Goal: Check status: Check status

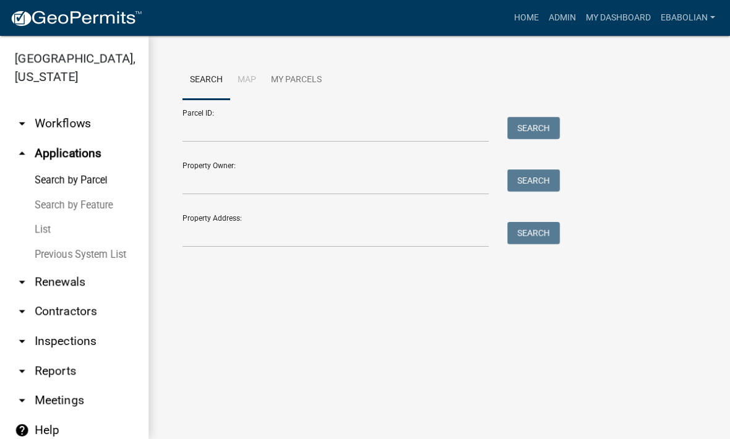
scroll to position [1, 0]
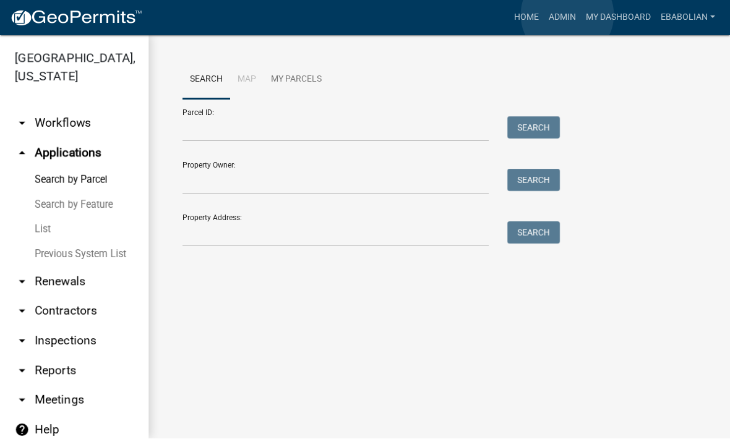
click at [568, 15] on link "Admin" at bounding box center [562, 18] width 37 height 24
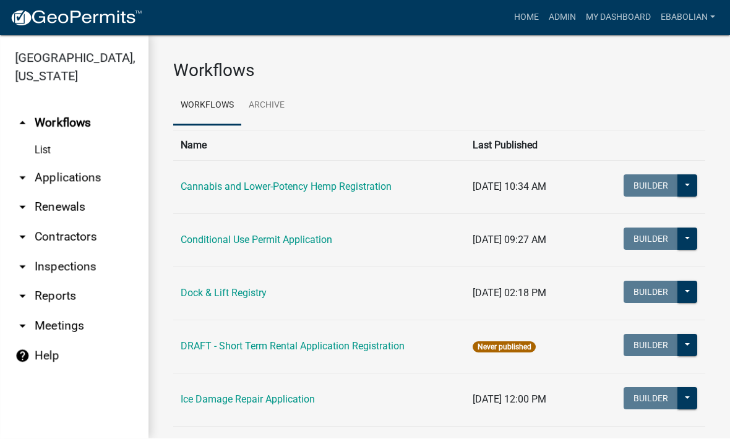
click at [95, 176] on link "arrow_drop_down Applications" at bounding box center [74, 178] width 148 height 30
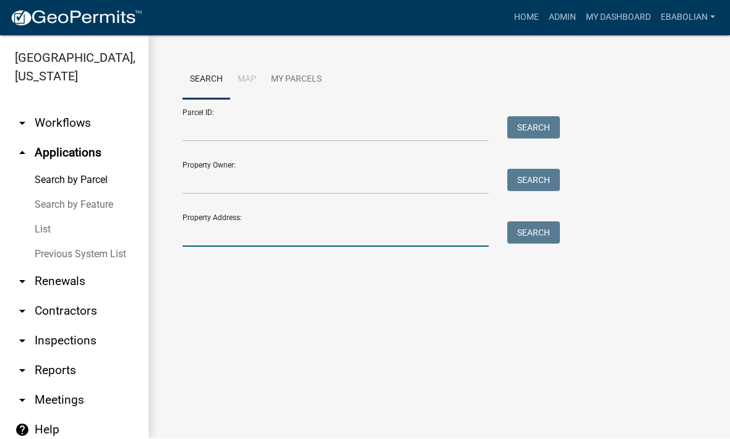
click at [280, 241] on input "Property Address:" at bounding box center [335, 234] width 306 height 25
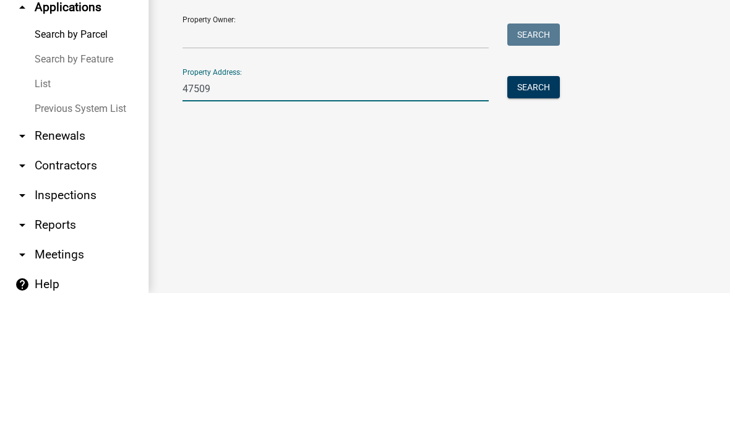
type input "47509"
click at [549, 222] on button "Search" at bounding box center [533, 233] width 53 height 22
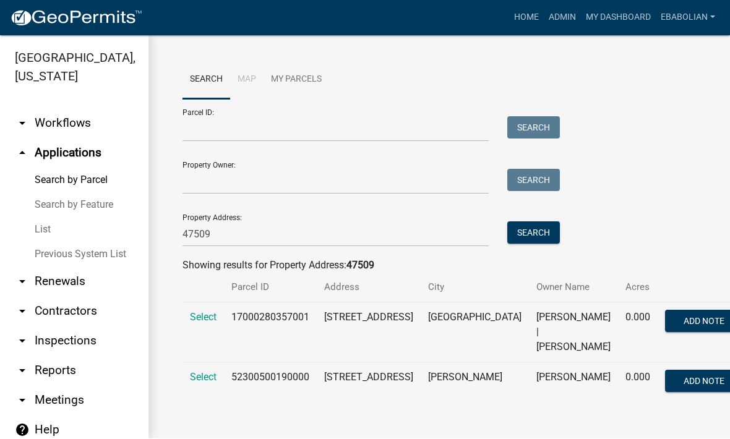
scroll to position [2, 0]
click at [209, 319] on span "Select" at bounding box center [203, 318] width 27 height 12
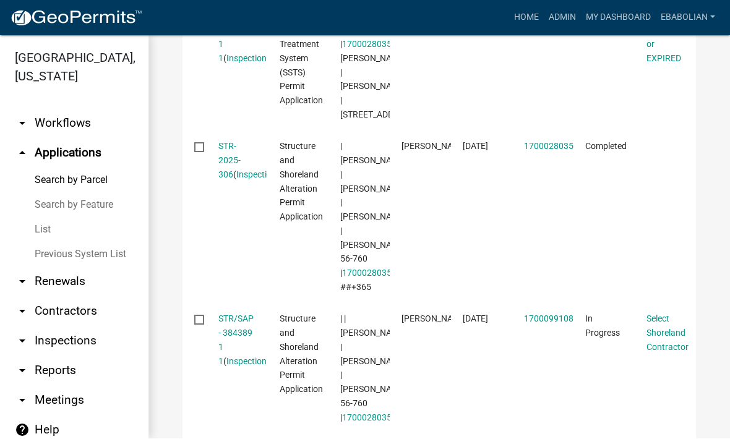
scroll to position [629, 0]
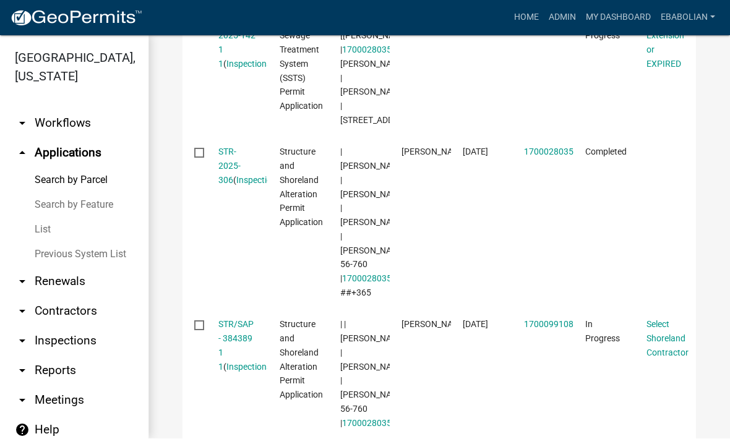
click at [236, 186] on link "STR-2025-306" at bounding box center [229, 166] width 22 height 38
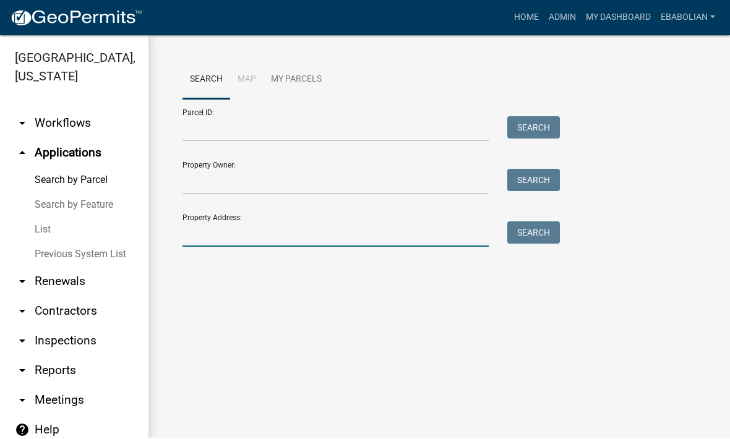
click at [291, 234] on input "Property Address:" at bounding box center [335, 234] width 306 height 25
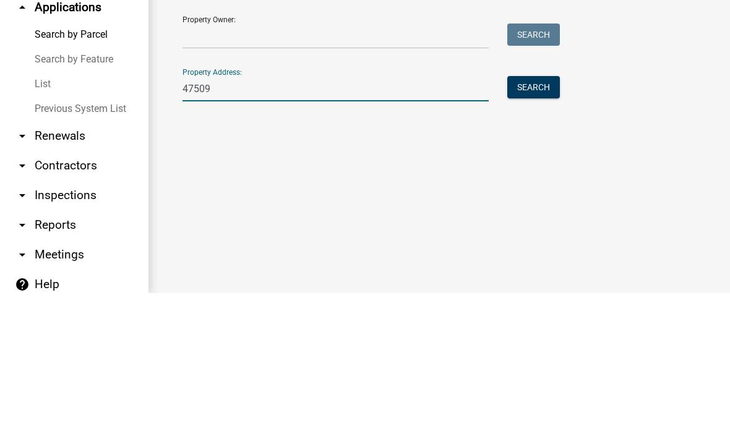
type input "47509"
click at [544, 222] on button "Search" at bounding box center [533, 233] width 53 height 22
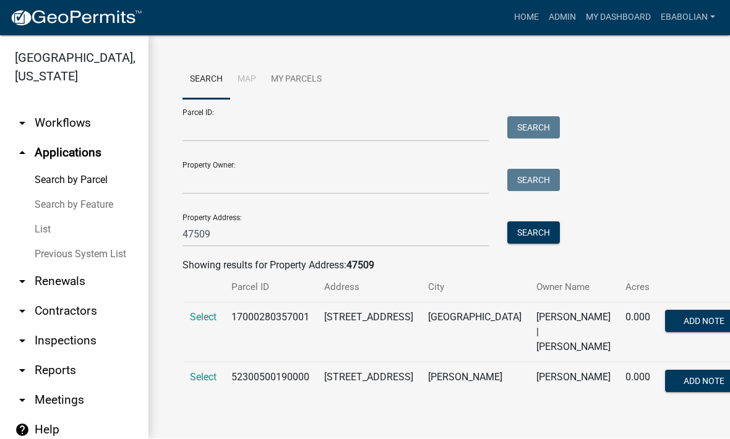
click at [216, 319] on span "Select" at bounding box center [203, 318] width 27 height 12
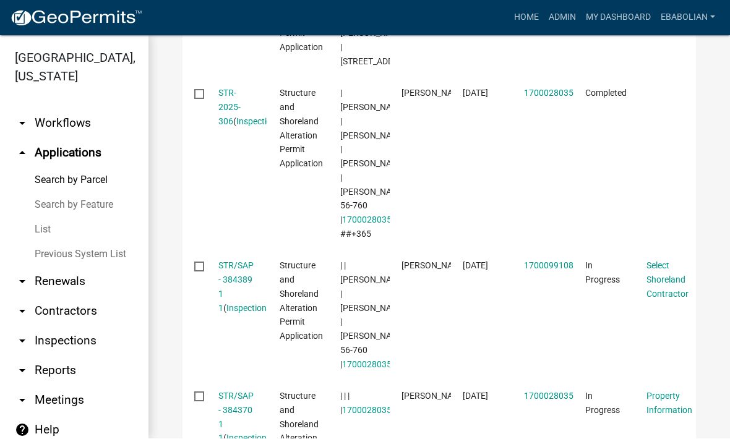
scroll to position [693, 0]
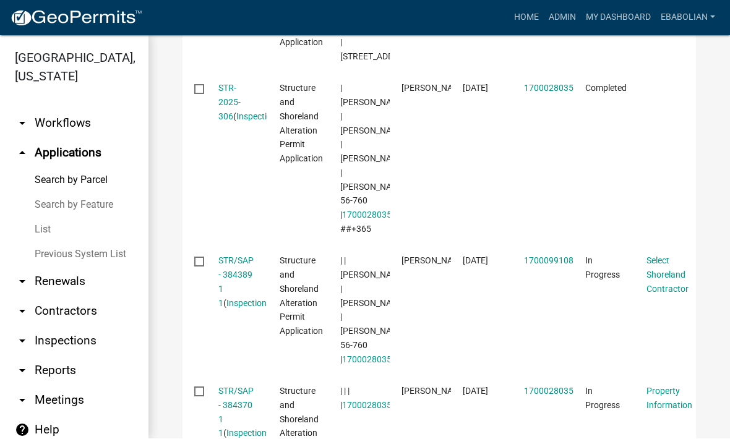
click at [241, 122] on link "STR-2025-306" at bounding box center [229, 103] width 22 height 38
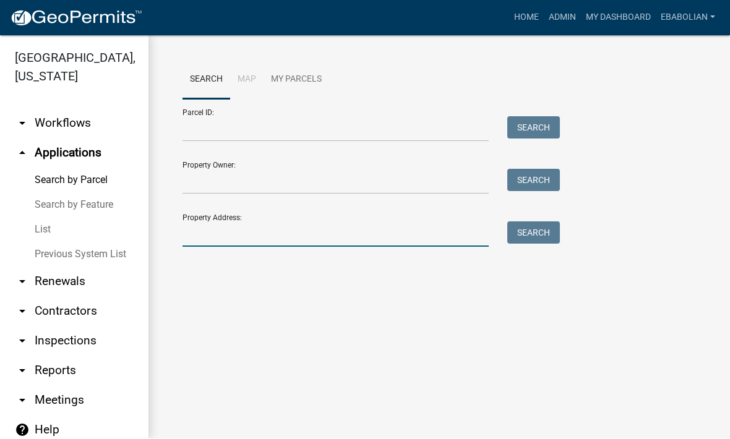
click at [281, 234] on input "Property Address:" at bounding box center [335, 234] width 306 height 25
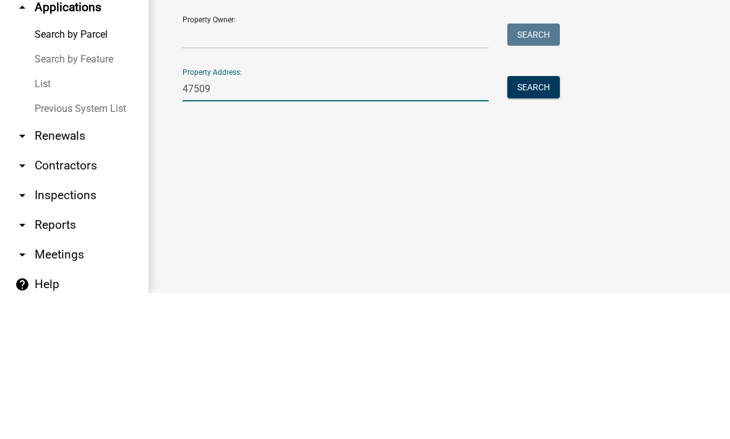
type input "47509"
click at [542, 222] on button "Search" at bounding box center [533, 233] width 53 height 22
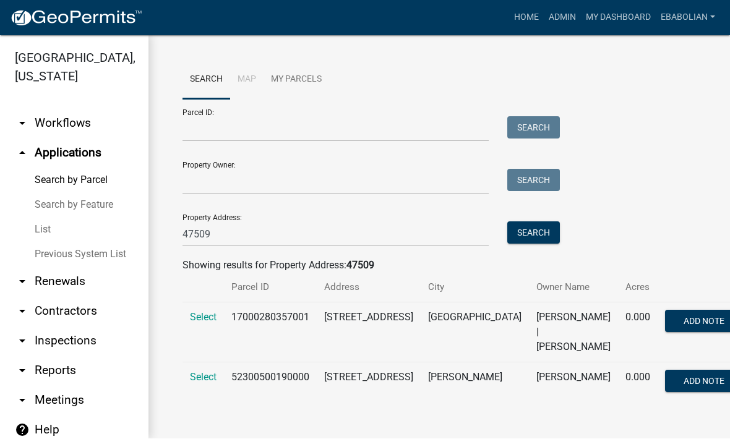
click at [212, 317] on span "Select" at bounding box center [203, 318] width 27 height 12
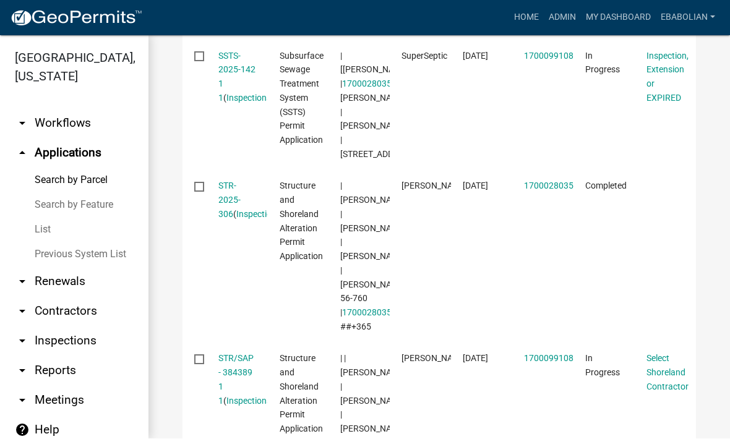
scroll to position [596, 0]
click at [238, 219] on link "Inspections" at bounding box center [258, 214] width 45 height 10
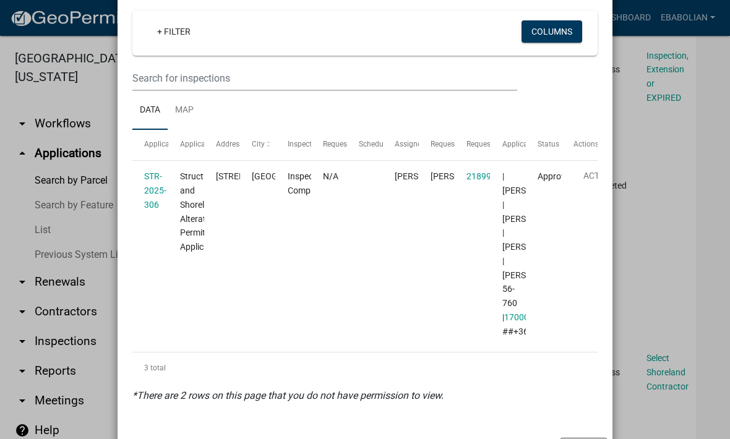
scroll to position [105, 0]
click at [161, 189] on link "STR-2025-306" at bounding box center [155, 192] width 22 height 38
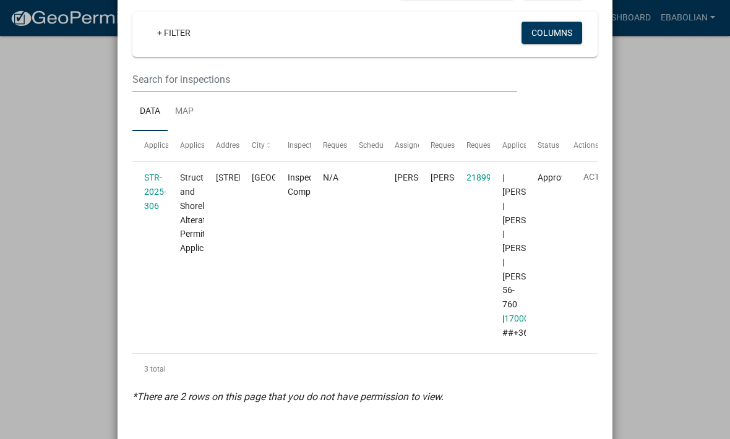
click at [674, 191] on ngb-modal-window "Inspections related to STR-2025-306 × Scheduled Exports + Create New Export Exc…" at bounding box center [365, 219] width 730 height 439
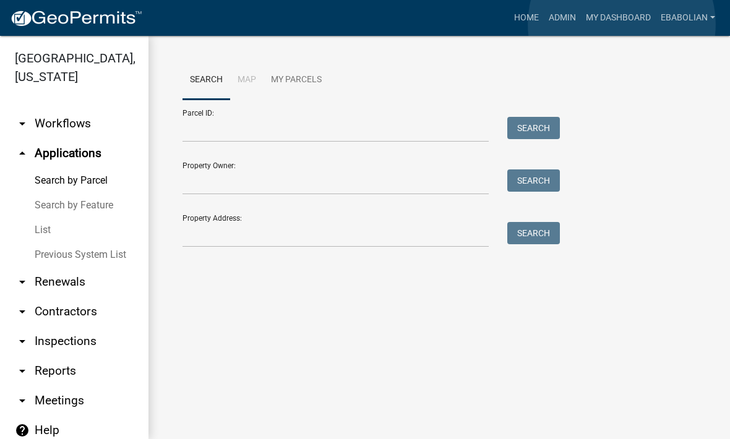
click at [622, 25] on link "My Dashboard" at bounding box center [618, 18] width 75 height 24
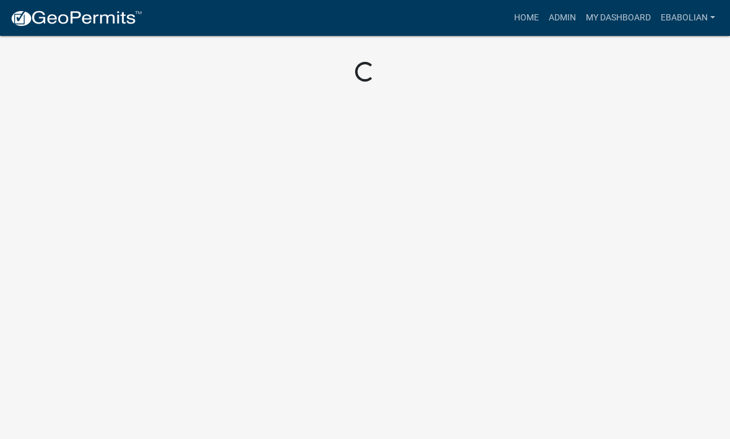
scroll to position [1, 0]
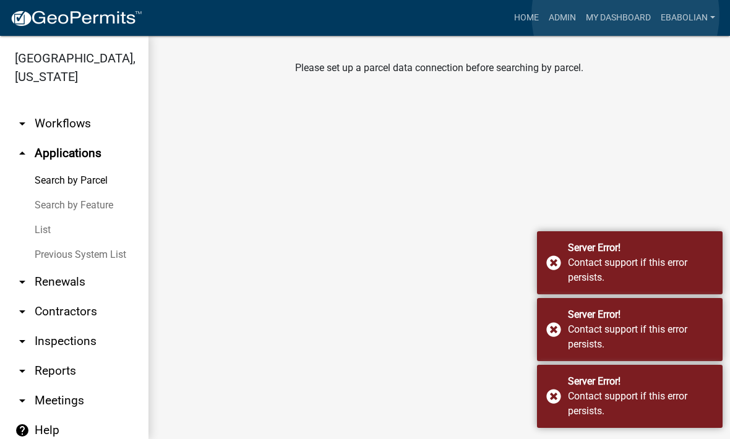
click at [625, 15] on link "My Dashboard" at bounding box center [618, 18] width 75 height 24
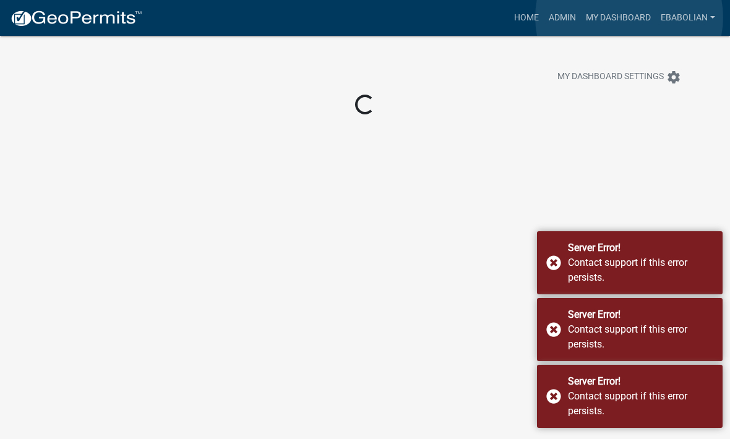
click at [629, 17] on link "My Dashboard" at bounding box center [618, 18] width 75 height 24
